Goal: Task Accomplishment & Management: Complete application form

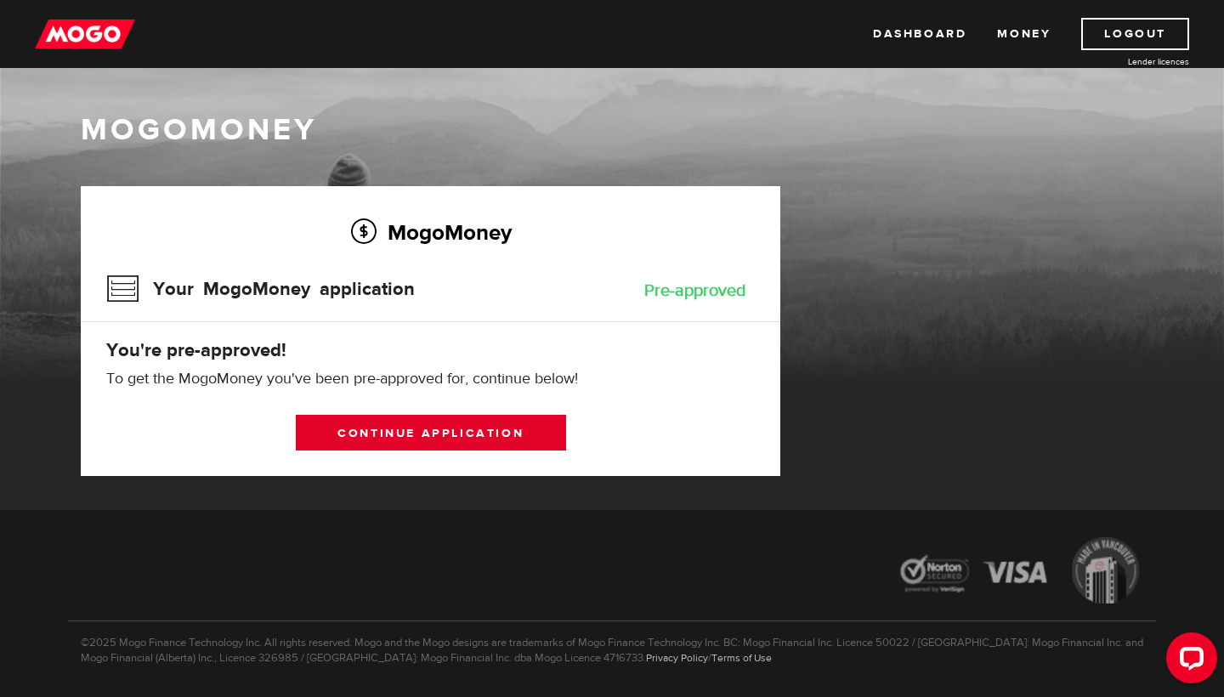
click at [474, 436] on link "Continue application" at bounding box center [431, 433] width 270 height 36
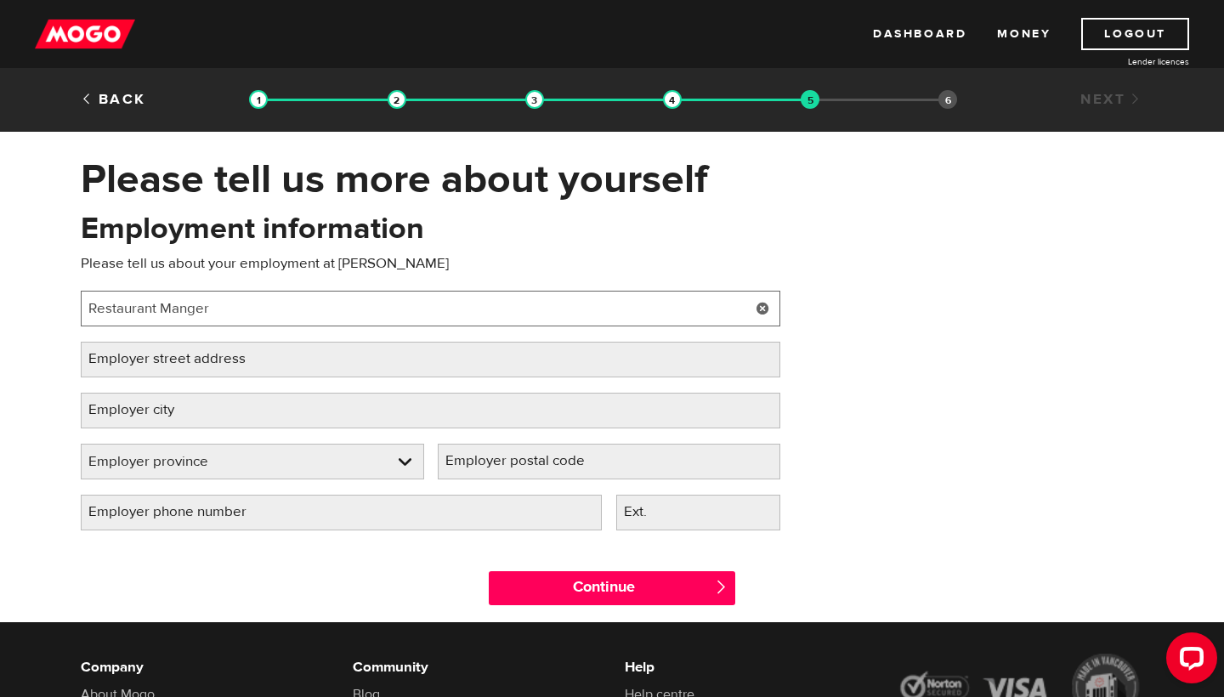
click at [193, 303] on input "Restaurant Manger" at bounding box center [431, 309] width 700 height 36
type input "Restaurant Manger"
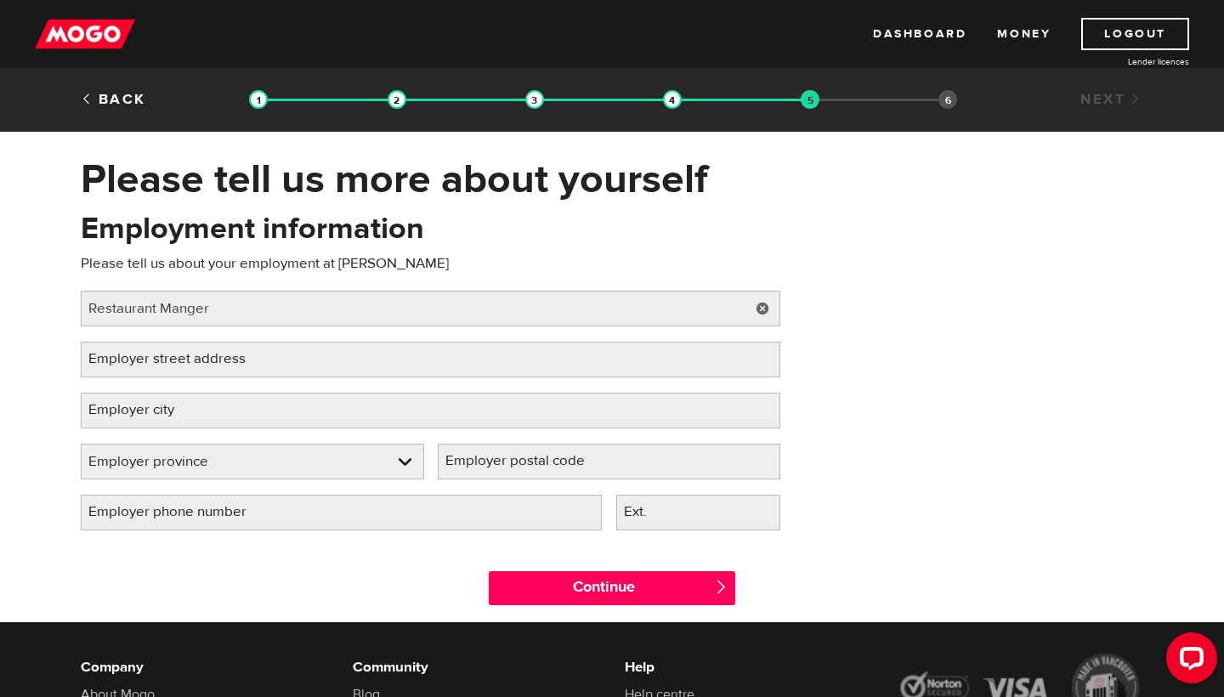
click at [178, 352] on label "Employer street address" at bounding box center [181, 359] width 200 height 35
click at [178, 352] on input "Employer street address" at bounding box center [431, 360] width 700 height 36
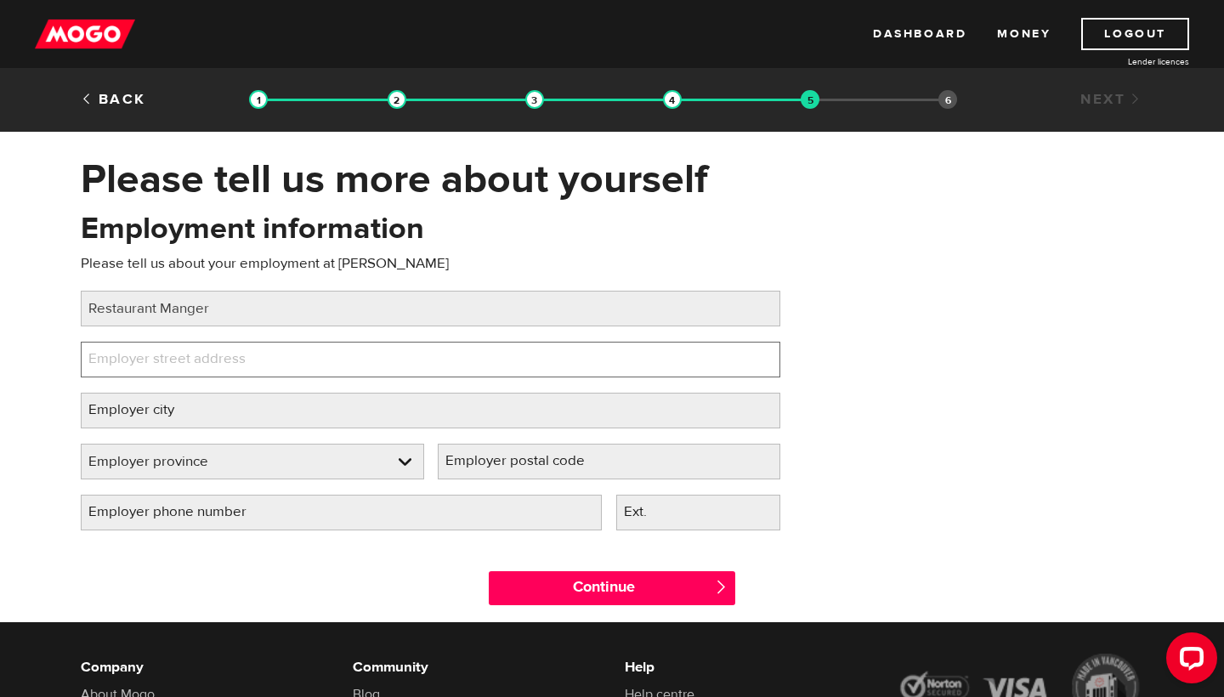
paste input "5292 Aurora Rd, Ballantrae, ON L4A 7X4"
type input "5292 Aurora Rd, Ballantrae, ON L4A 7X4"
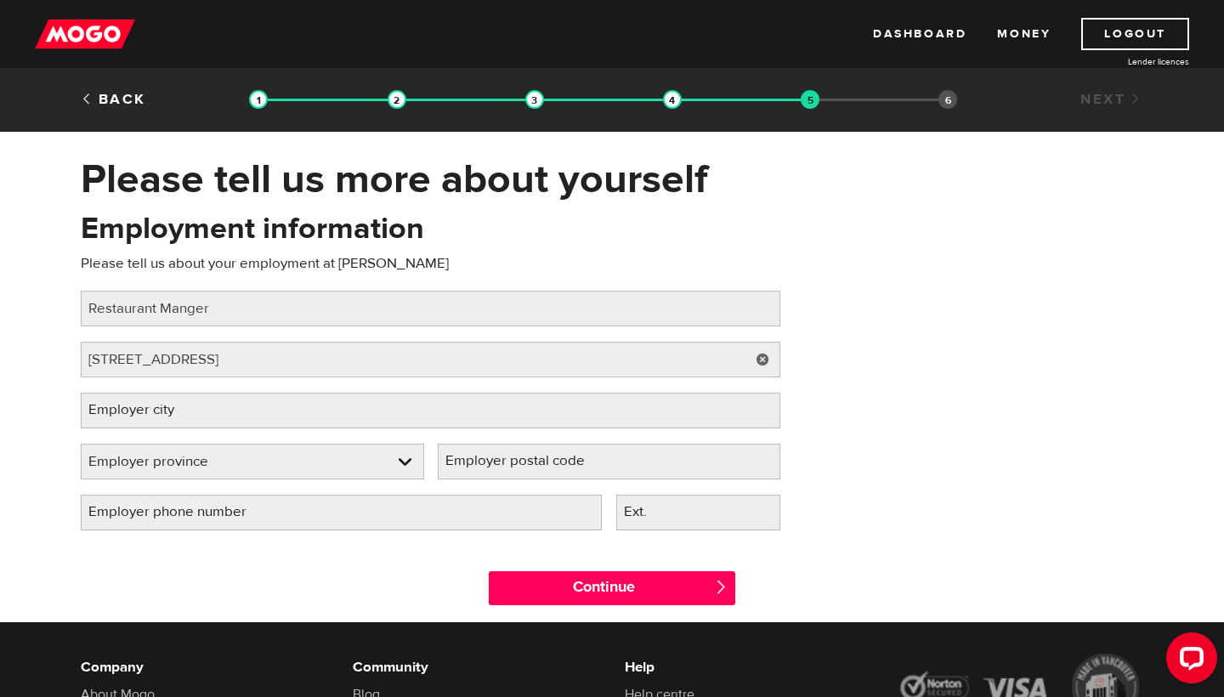
click at [126, 417] on label "Employer city" at bounding box center [145, 410] width 128 height 35
click at [126, 417] on input "Employer city" at bounding box center [431, 411] width 700 height 36
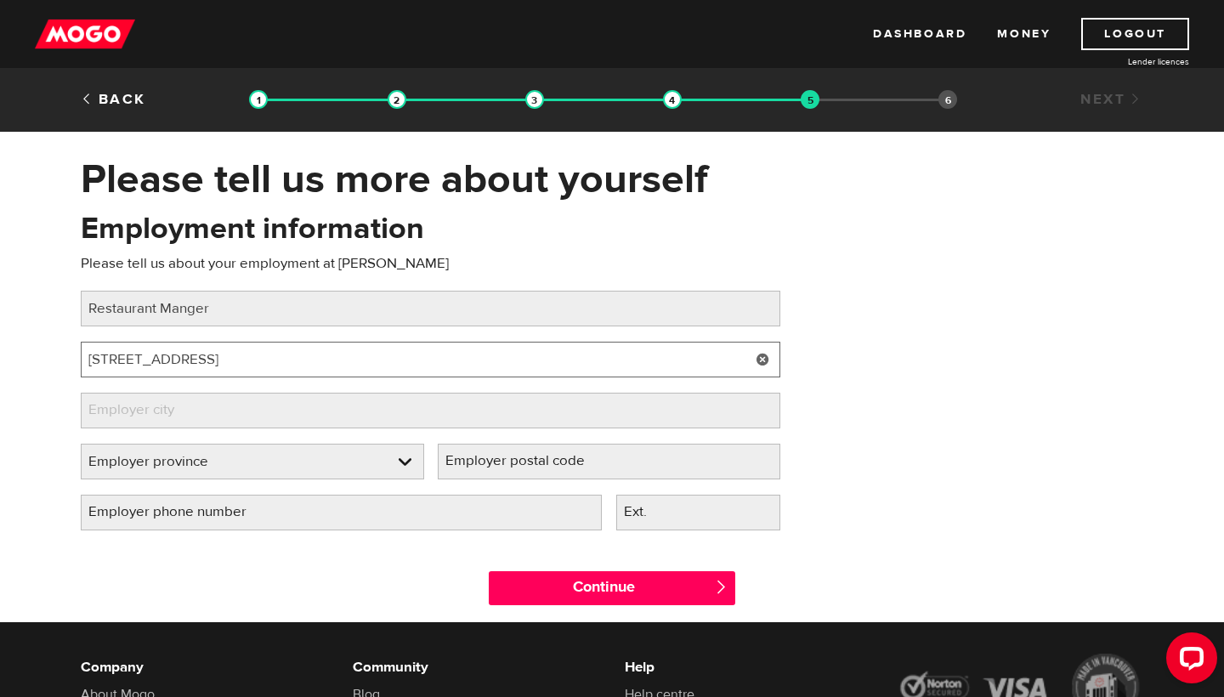
click at [139, 360] on input "5292 Aurora Rd, Ballantrae, ON L4A 7X4" at bounding box center [431, 360] width 700 height 36
click at [223, 354] on input "5292 Aurora Rd, Ballantrae, ON L4A 7X4" at bounding box center [431, 360] width 700 height 36
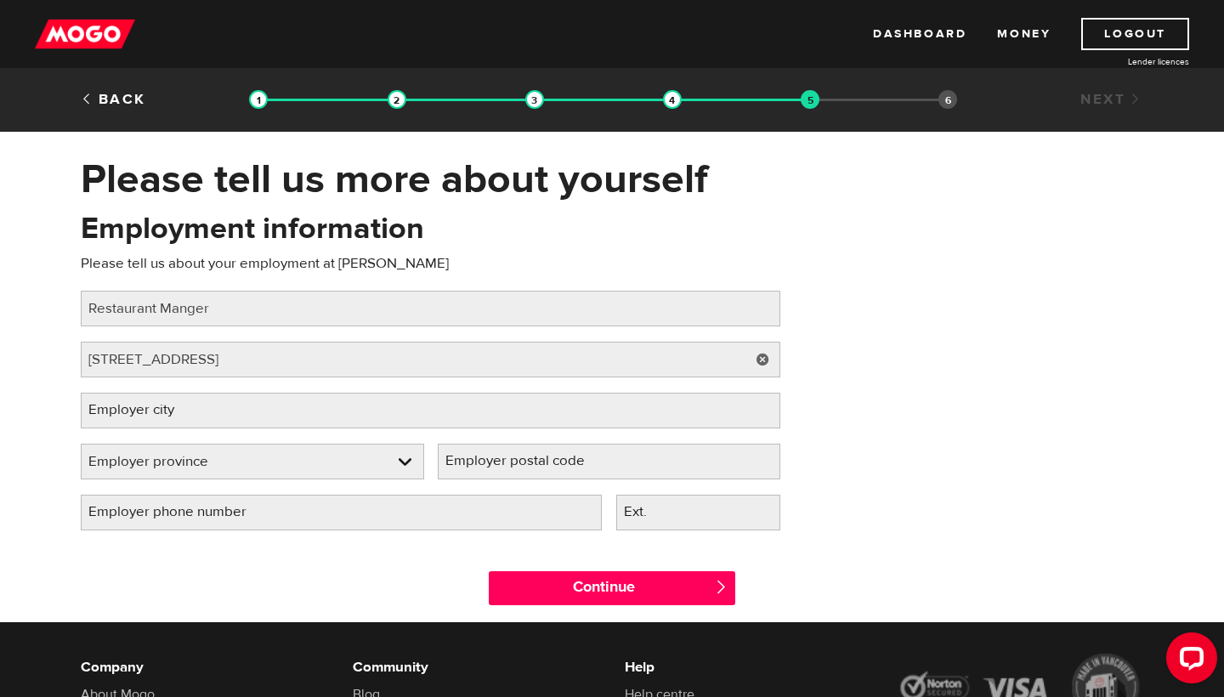
click at [157, 415] on label "Employer city" at bounding box center [145, 410] width 128 height 35
click at [157, 415] on input "Employer city" at bounding box center [431, 411] width 700 height 36
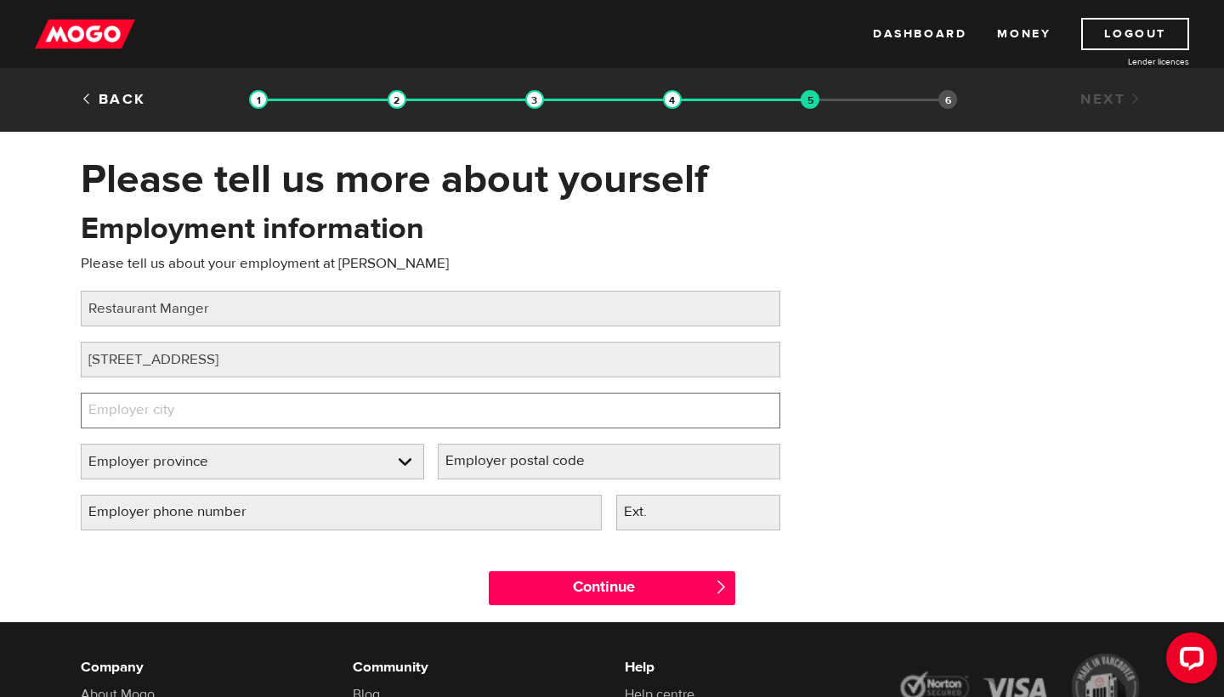
paste input "Ballantrae"
click at [122, 404] on input "Ballantrae" at bounding box center [431, 411] width 700 height 36
type input "Ballantrae"
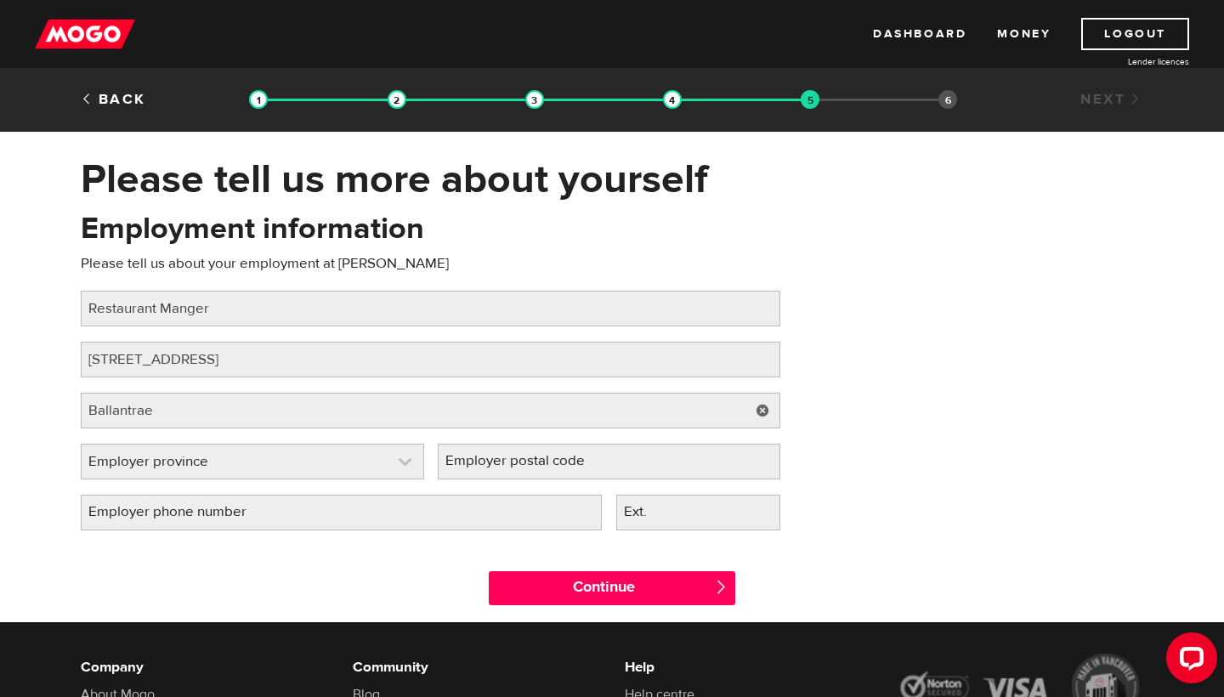
click at [138, 458] on link at bounding box center [253, 462] width 342 height 34
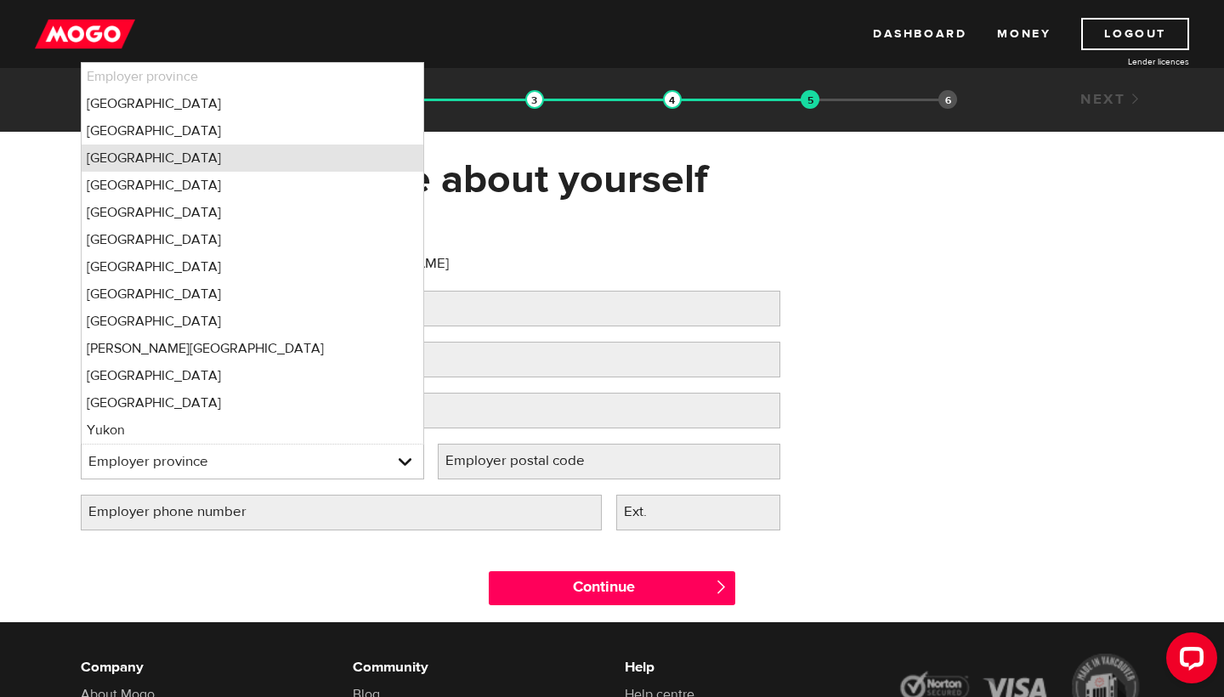
click at [166, 156] on li "Ontario" at bounding box center [253, 158] width 342 height 27
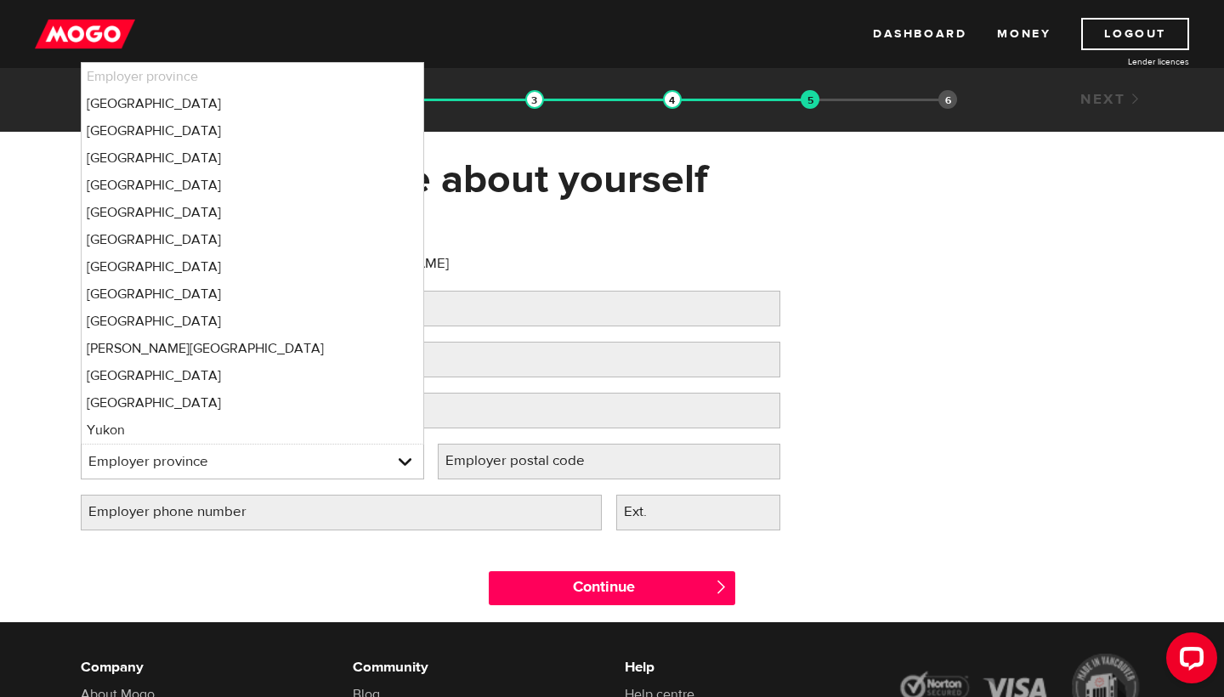
select select "ON"
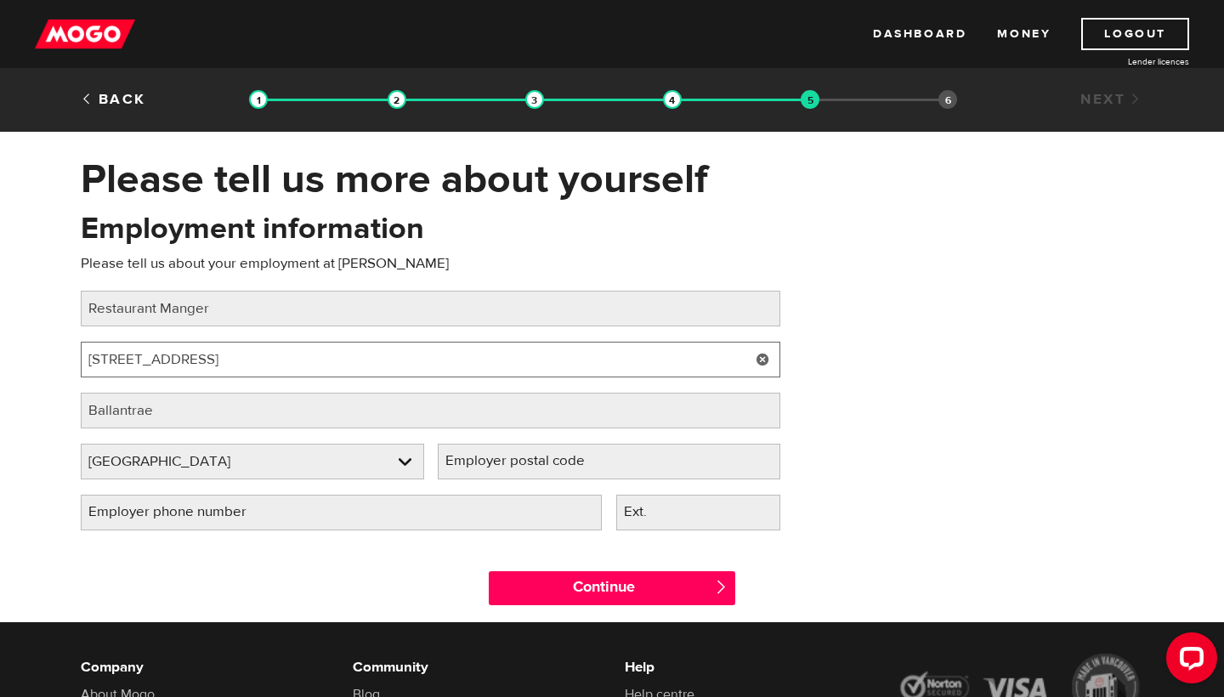
drag, startPoint x: 292, startPoint y: 357, endPoint x: 420, endPoint y: 356, distance: 128.4
click at [420, 356] on input "5292 Aurora Rd, Ballantrae, ON L4A 7X4" at bounding box center [431, 360] width 700 height 36
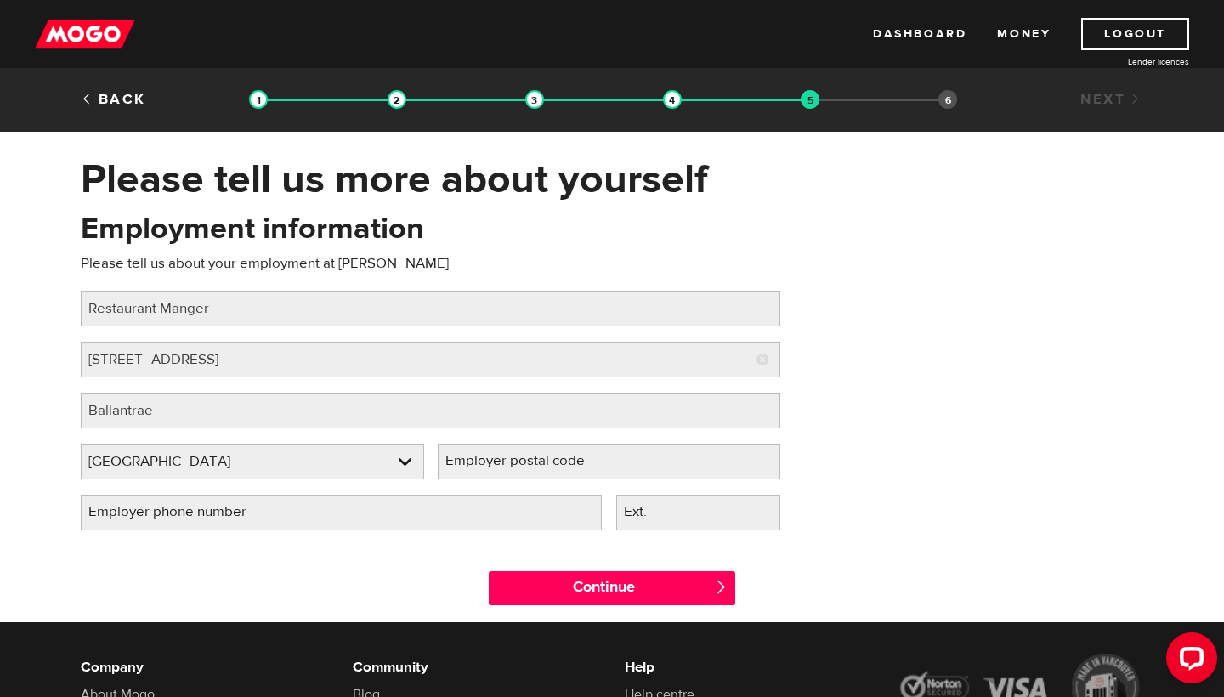
click at [599, 466] on label "Employer postal code" at bounding box center [529, 461] width 182 height 35
click at [599, 466] on input "Employer postal code" at bounding box center [609, 462] width 343 height 36
paste input "L4A 7X4"
type input "L4A 7X4"
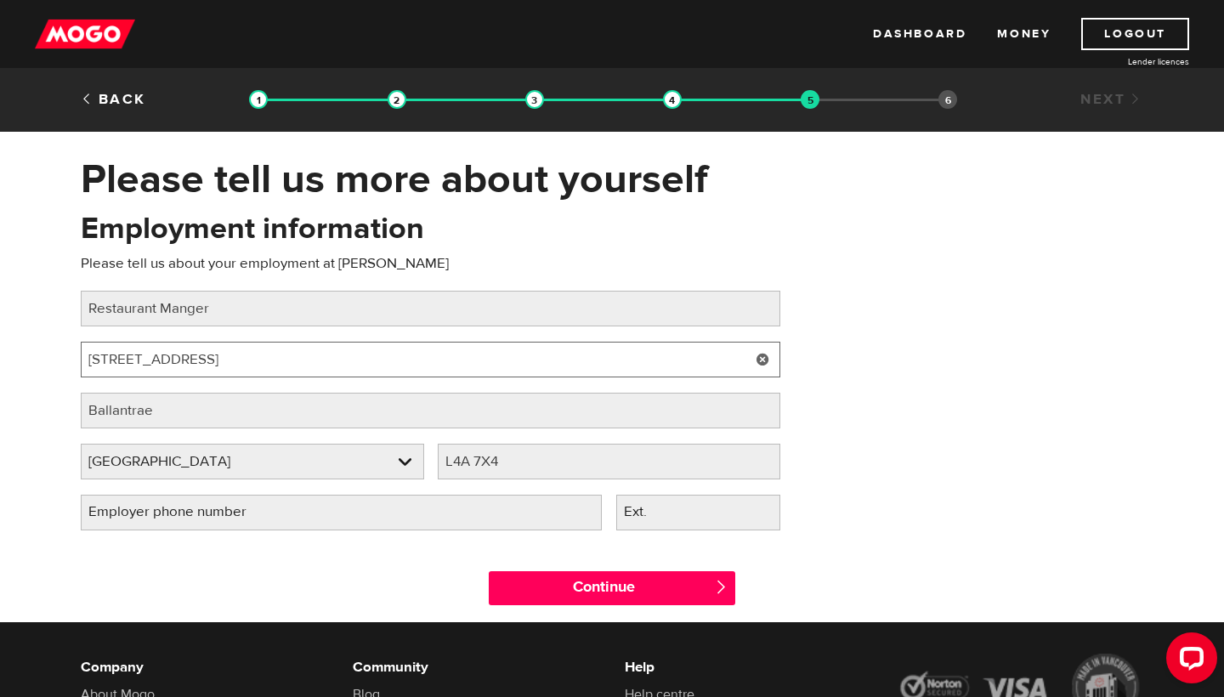
drag, startPoint x: 196, startPoint y: 354, endPoint x: 419, endPoint y: 363, distance: 222.9
click at [419, 363] on input "5292 Aurora Rd, Ballantrae, ON L4A 7X4" at bounding box center [431, 360] width 700 height 36
type input "5292 Aurora Rd"
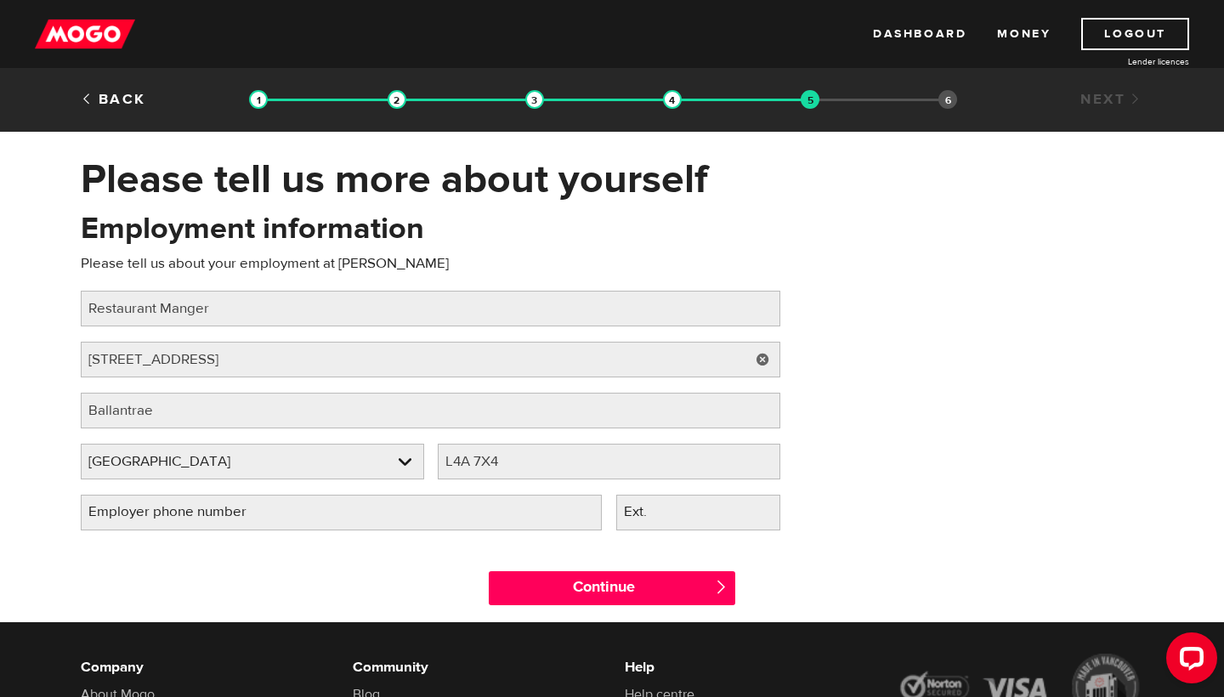
click at [229, 514] on label "Employer phone number" at bounding box center [181, 512] width 201 height 35
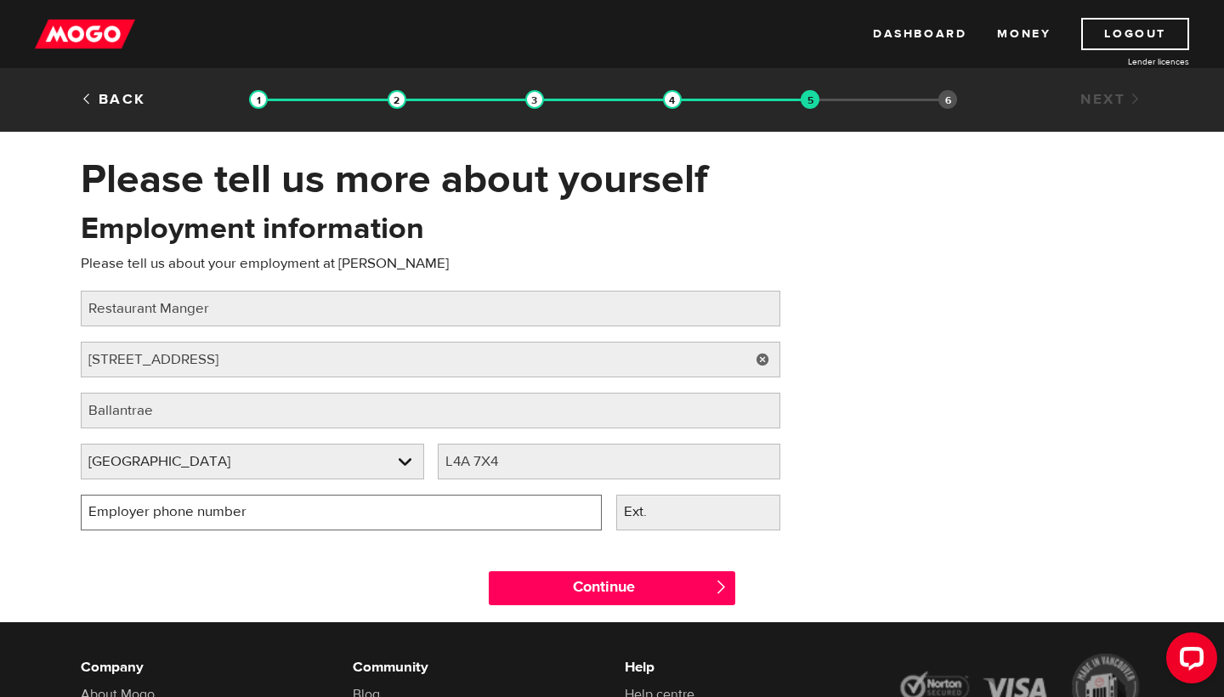
click at [229, 514] on input "Employer phone number" at bounding box center [341, 513] width 521 height 36
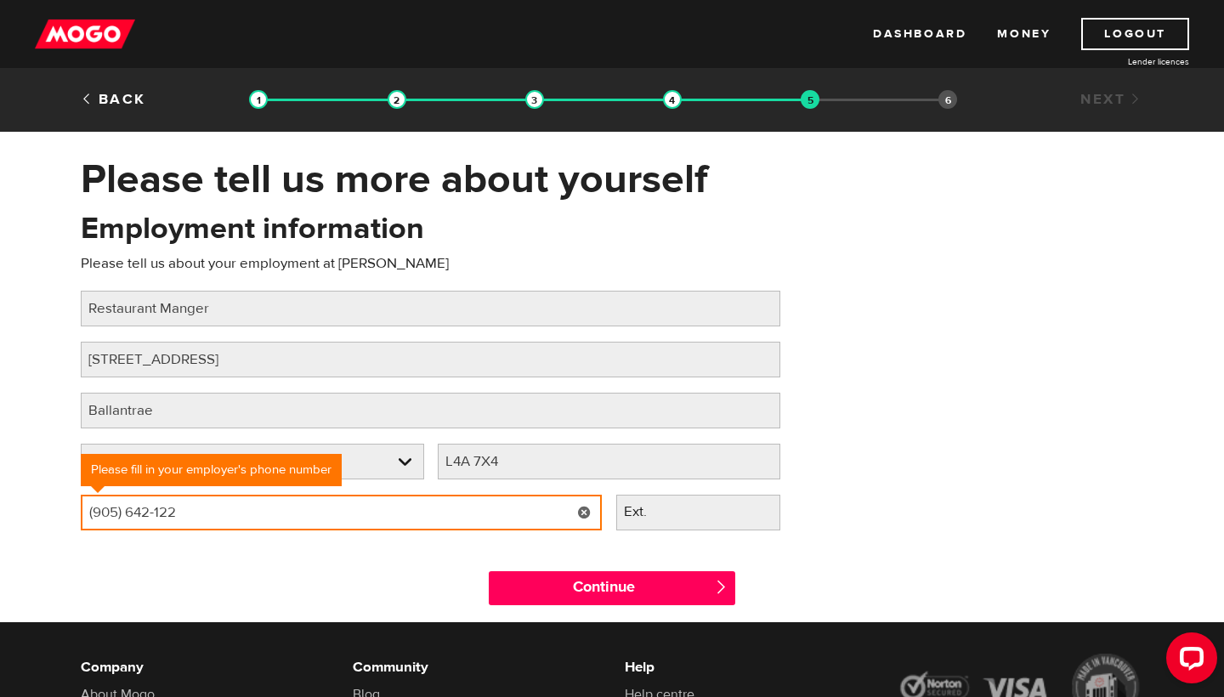
type input "(905) 642-1222"
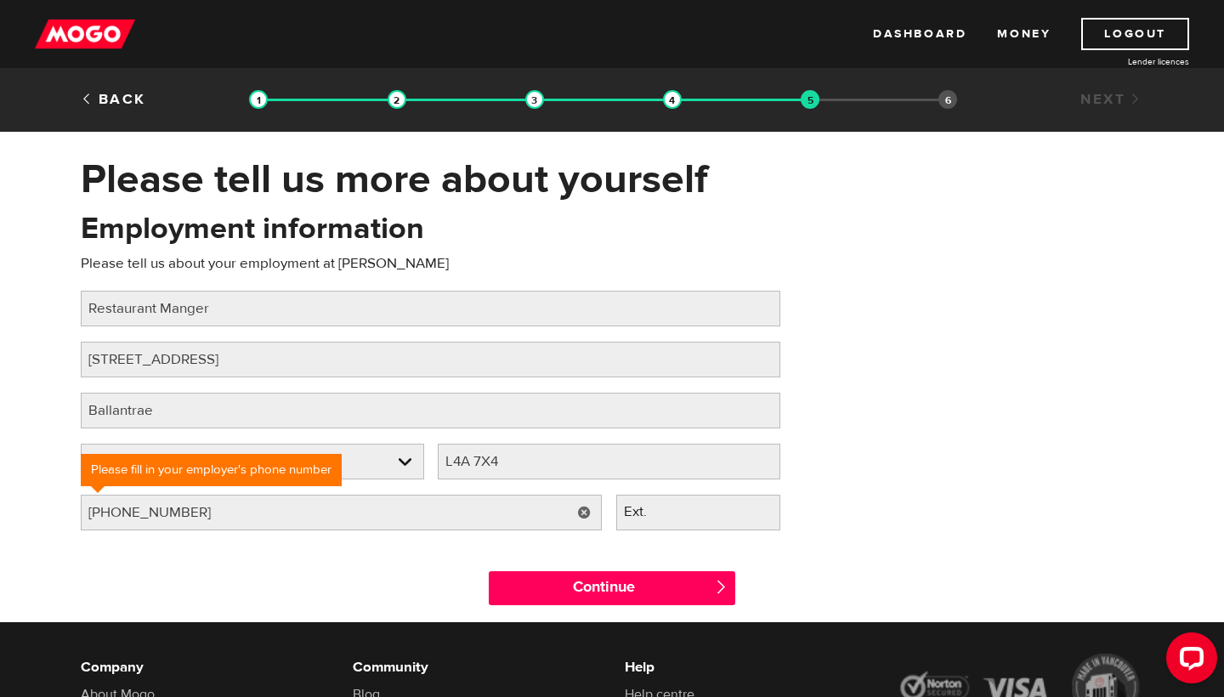
click at [868, 564] on div "Continue " at bounding box center [612, 584] width 1088 height 77
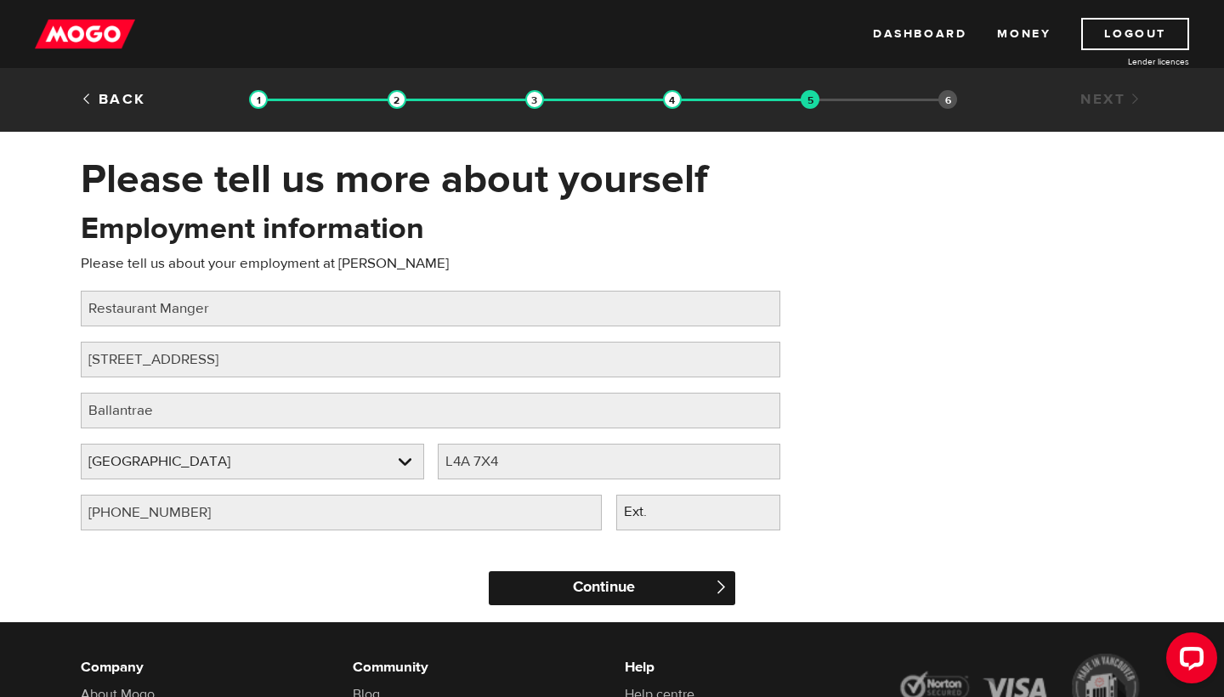
click at [612, 587] on input "Continue" at bounding box center [612, 588] width 247 height 34
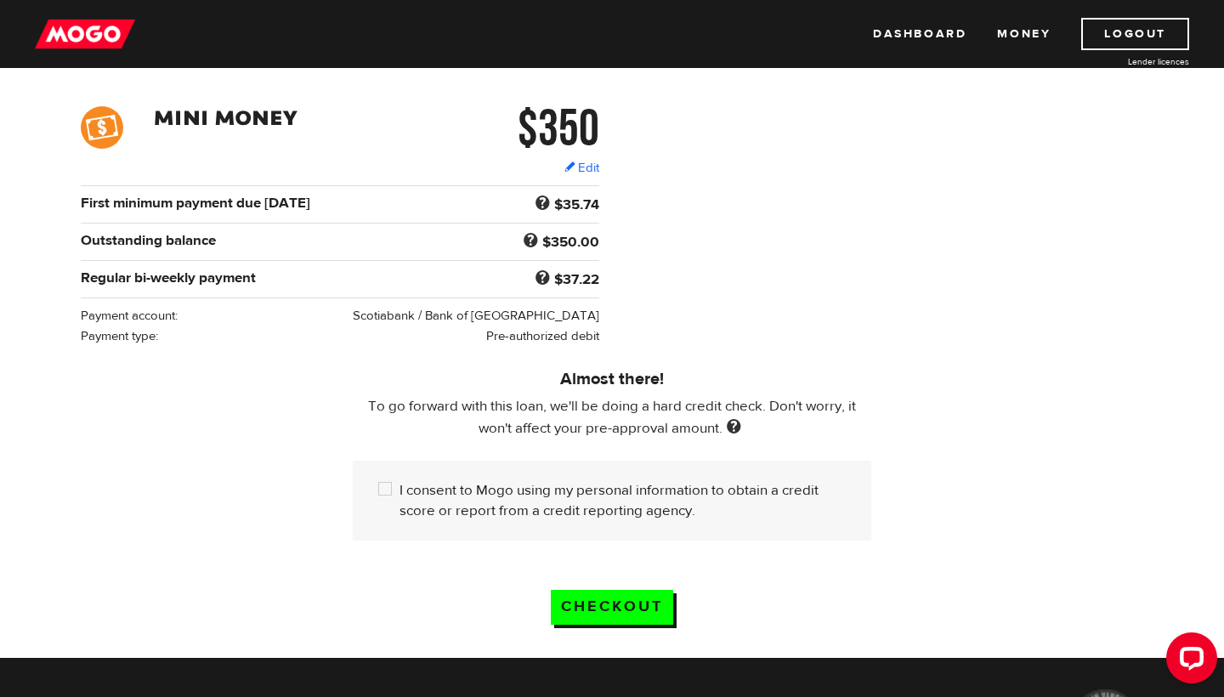
scroll to position [237, 0]
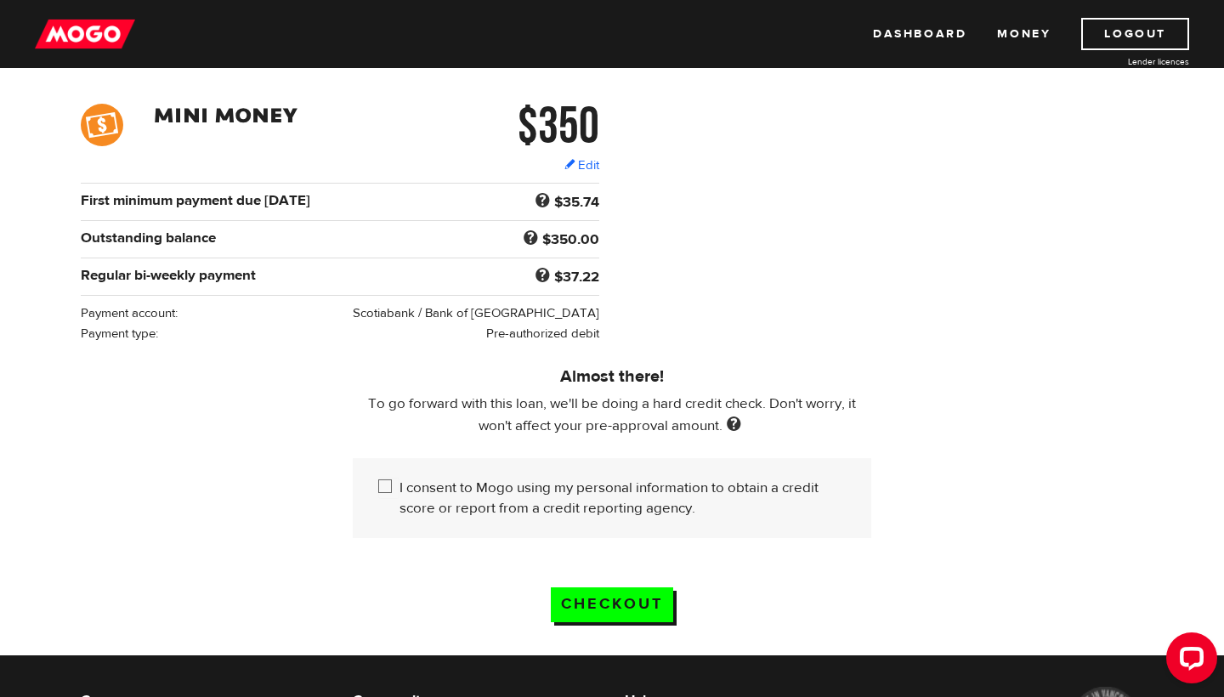
click at [400, 489] on label "I consent to Mogo using my personal information to obtain a credit score or rep…" at bounding box center [623, 498] width 446 height 41
click at [400, 489] on input "I consent to Mogo using my personal information to obtain a credit score or rep…" at bounding box center [388, 488] width 21 height 21
click at [400, 489] on label "I consent to Mogo using my personal information to obtain a credit score or rep…" at bounding box center [623, 498] width 446 height 41
click at [400, 489] on input "I consent to Mogo using my personal information to obtain a credit score or rep…" at bounding box center [388, 488] width 21 height 21
click at [604, 603] on input "Checkout" at bounding box center [612, 604] width 122 height 35
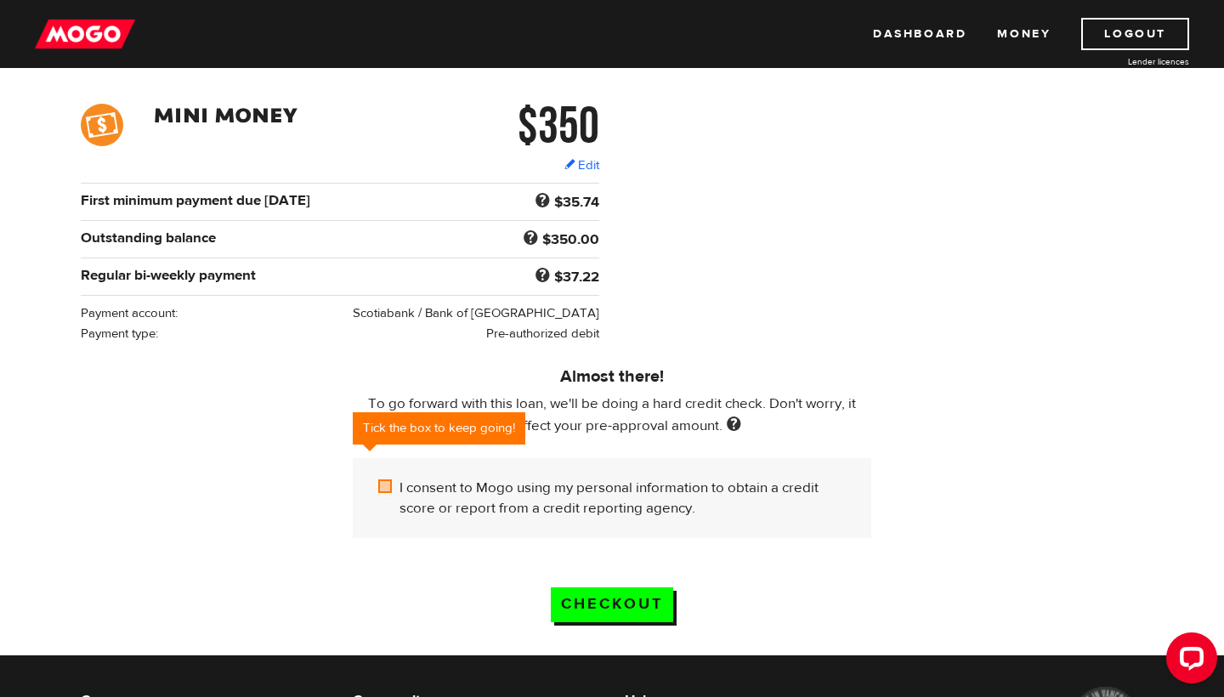
click at [577, 495] on label "I consent to Mogo using my personal information to obtain a credit score or rep…" at bounding box center [623, 498] width 446 height 41
click at [400, 495] on input "I consent to Mogo using my personal information to obtain a credit score or rep…" at bounding box center [388, 488] width 21 height 21
checkbox input "true"
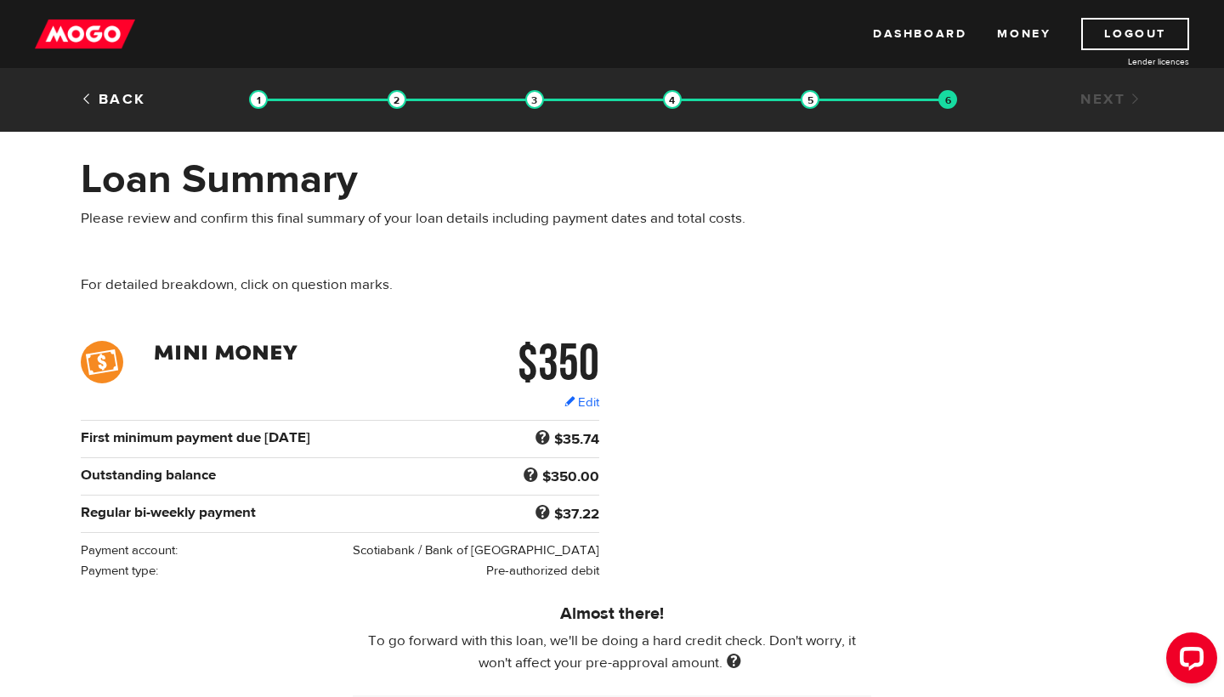
scroll to position [0, 0]
click at [1115, 95] on link "Next" at bounding box center [1111, 99] width 63 height 19
